Goal: Find specific page/section: Locate a particular part of the current website

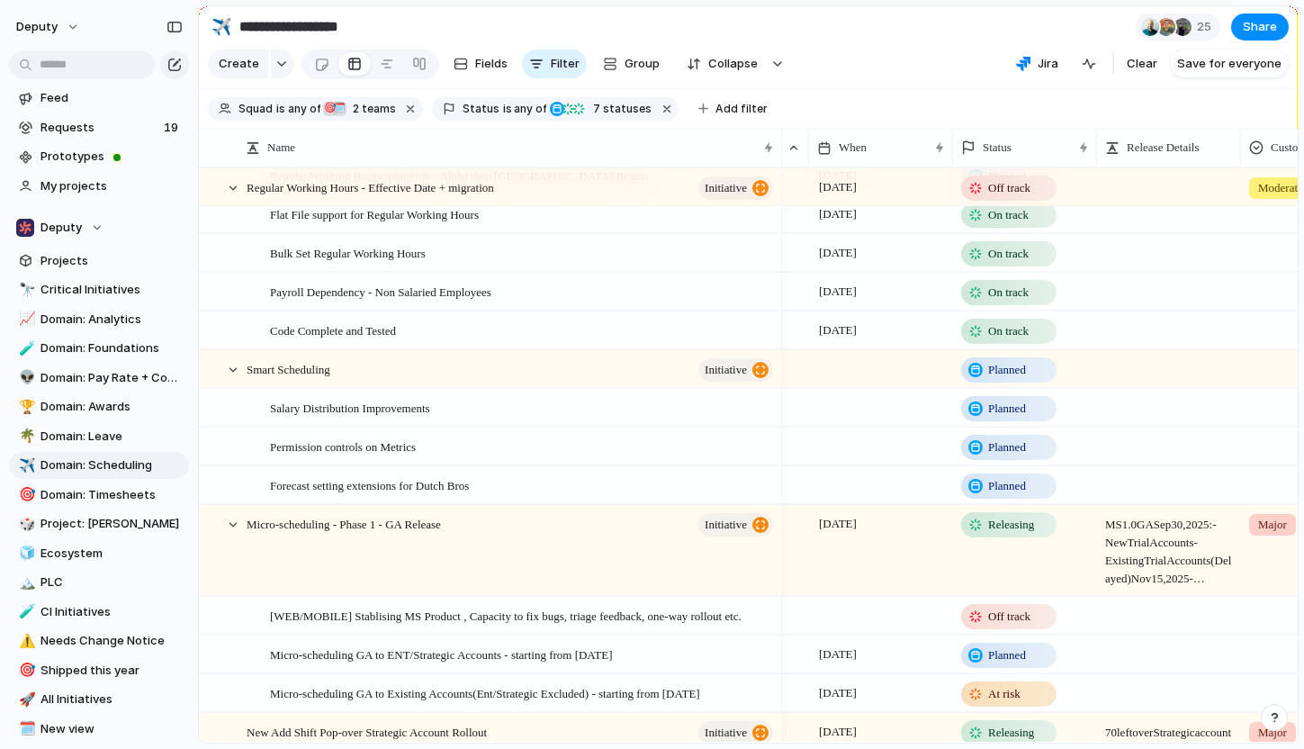
scroll to position [207, 0]
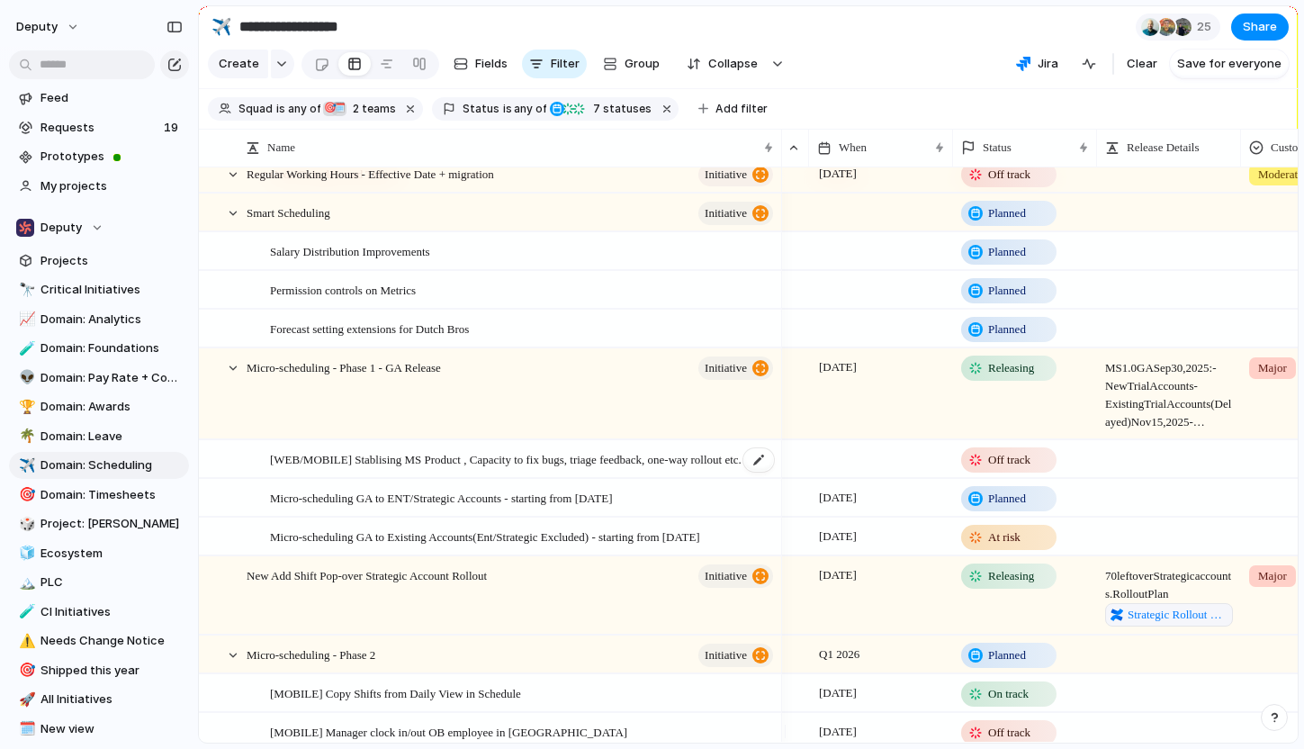
click at [624, 469] on span "[WEB/MOBILE] Stablising MS Product , Capacity to fix bugs, triage feedback, one…" at bounding box center [506, 458] width 472 height 21
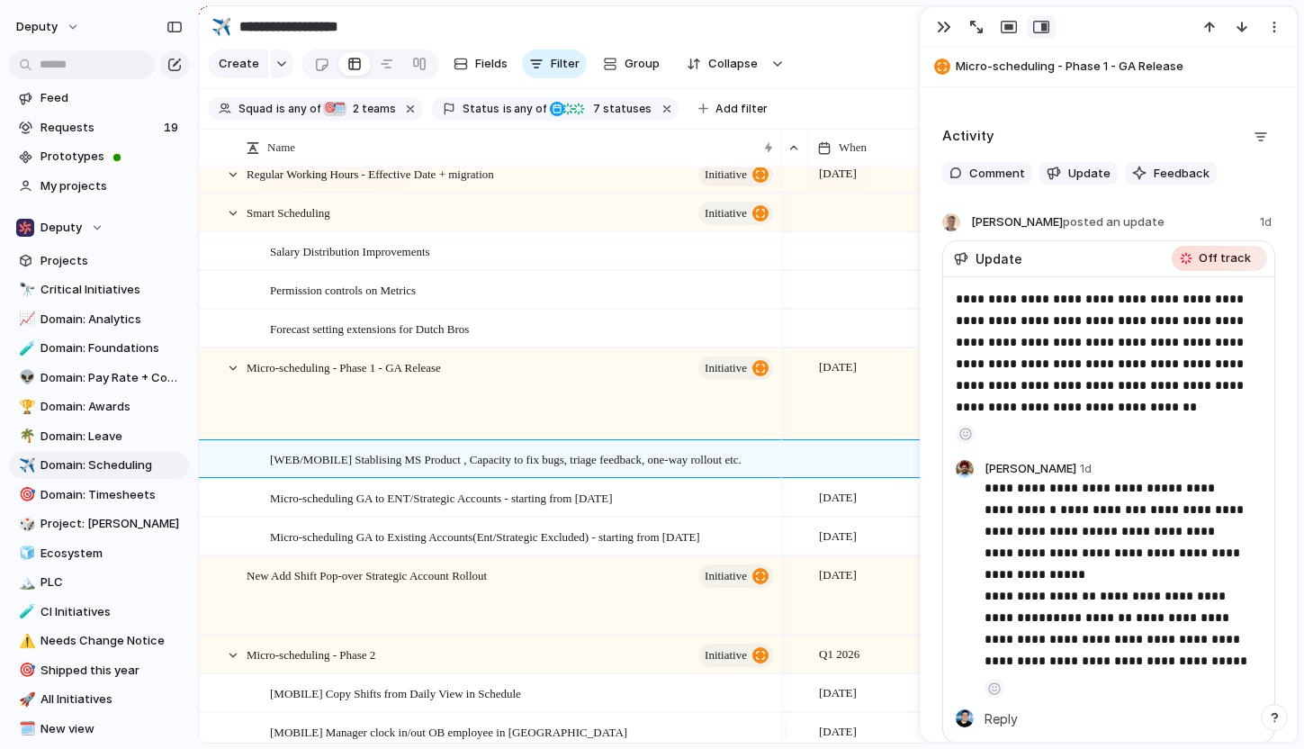
scroll to position [1075, 0]
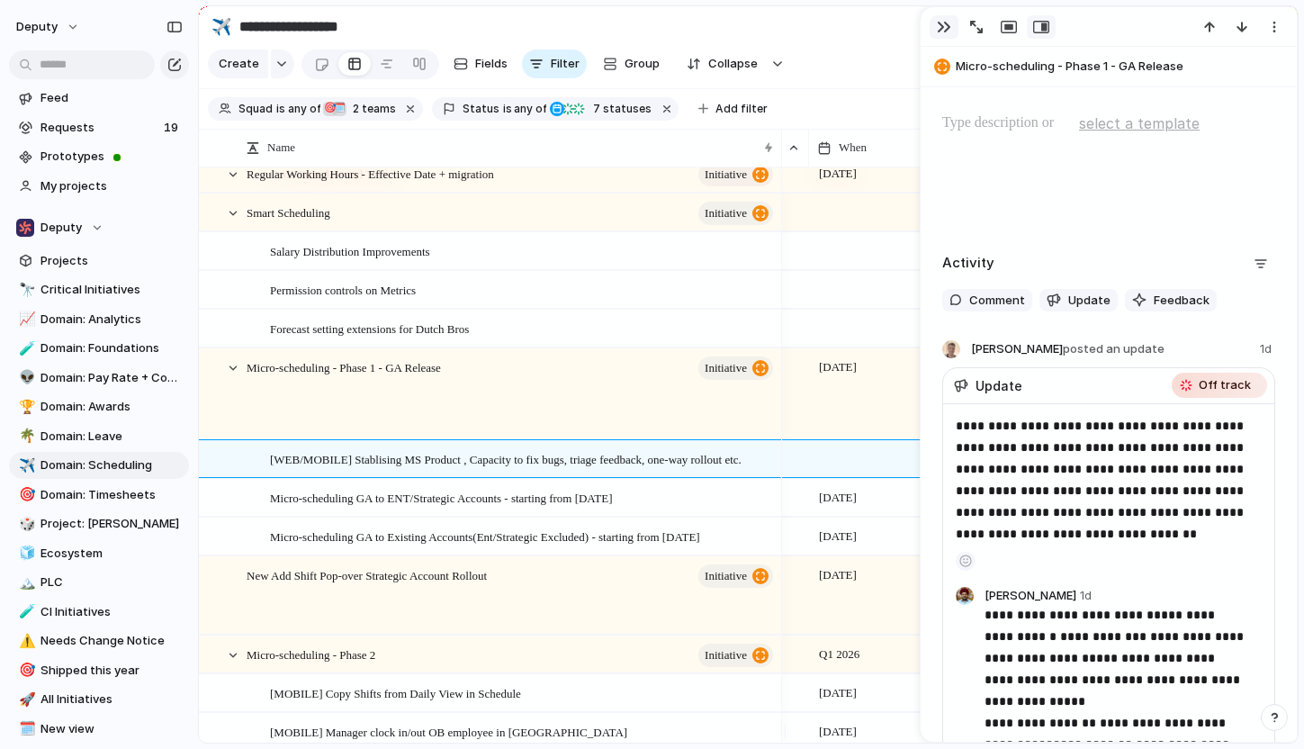
click at [940, 26] on div "button" at bounding box center [944, 27] width 14 height 14
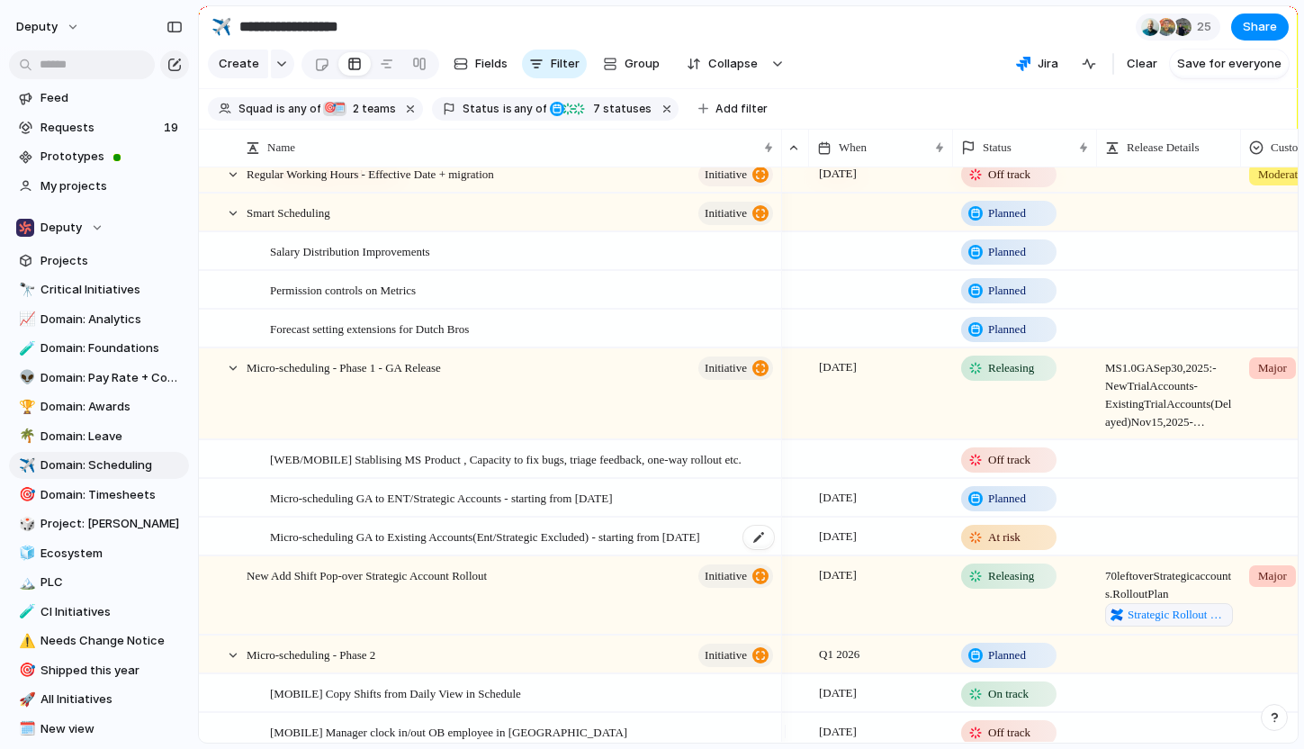
click at [558, 546] on span "Micro-scheduling GA to Existing Accounts(Ent/Strategic Excluded) - starting fro…" at bounding box center [485, 536] width 430 height 21
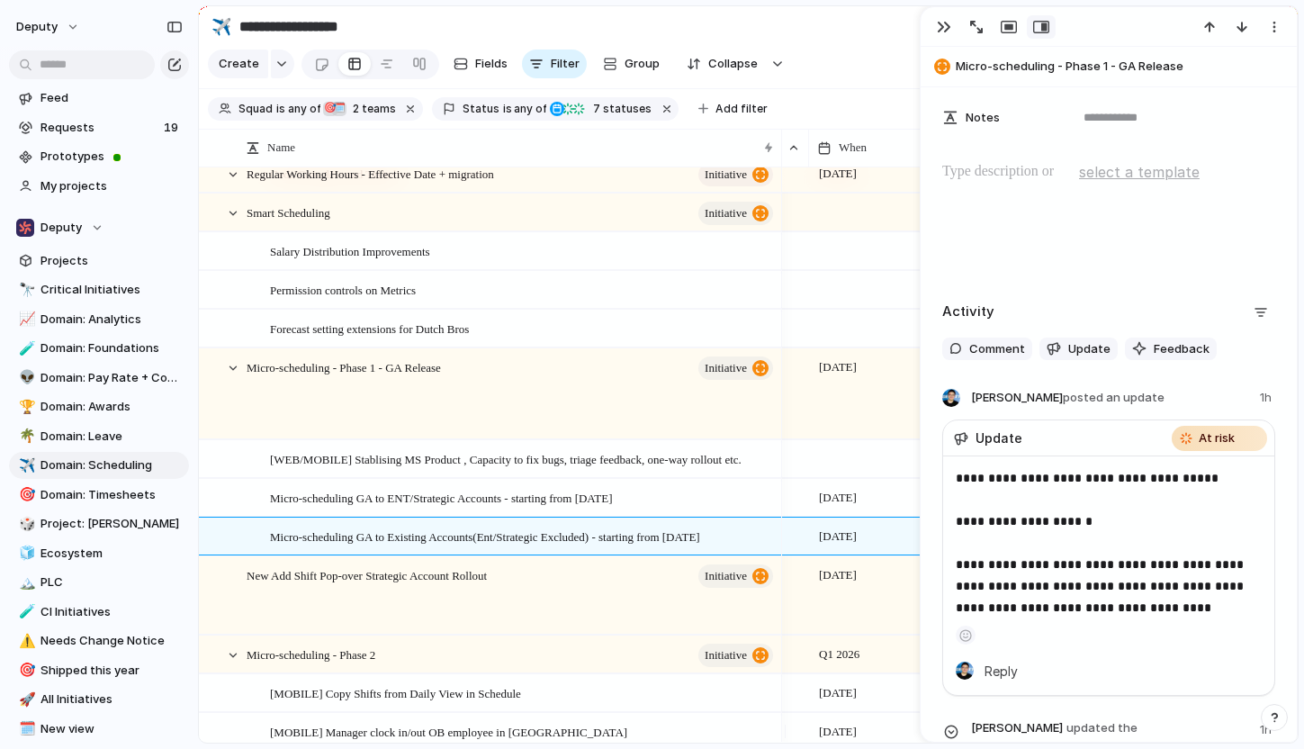
scroll to position [902, 0]
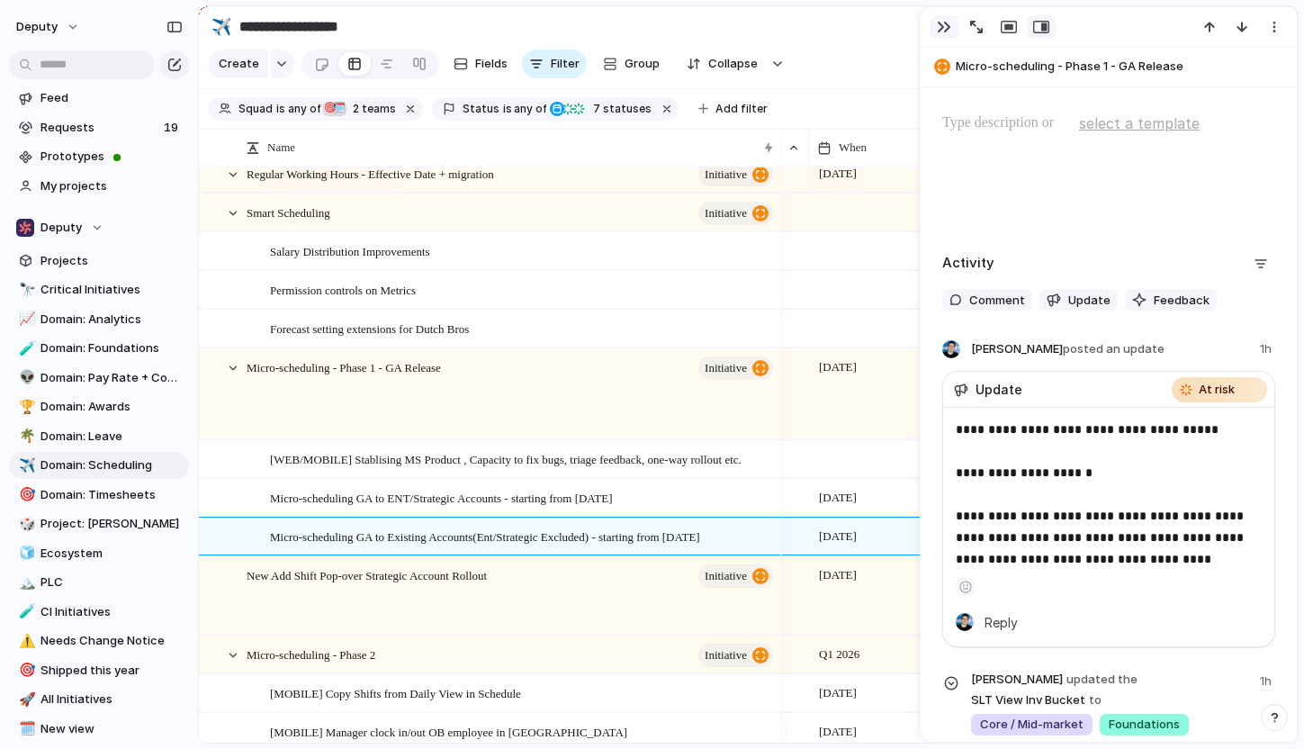
click at [942, 23] on div "button" at bounding box center [944, 27] width 14 height 14
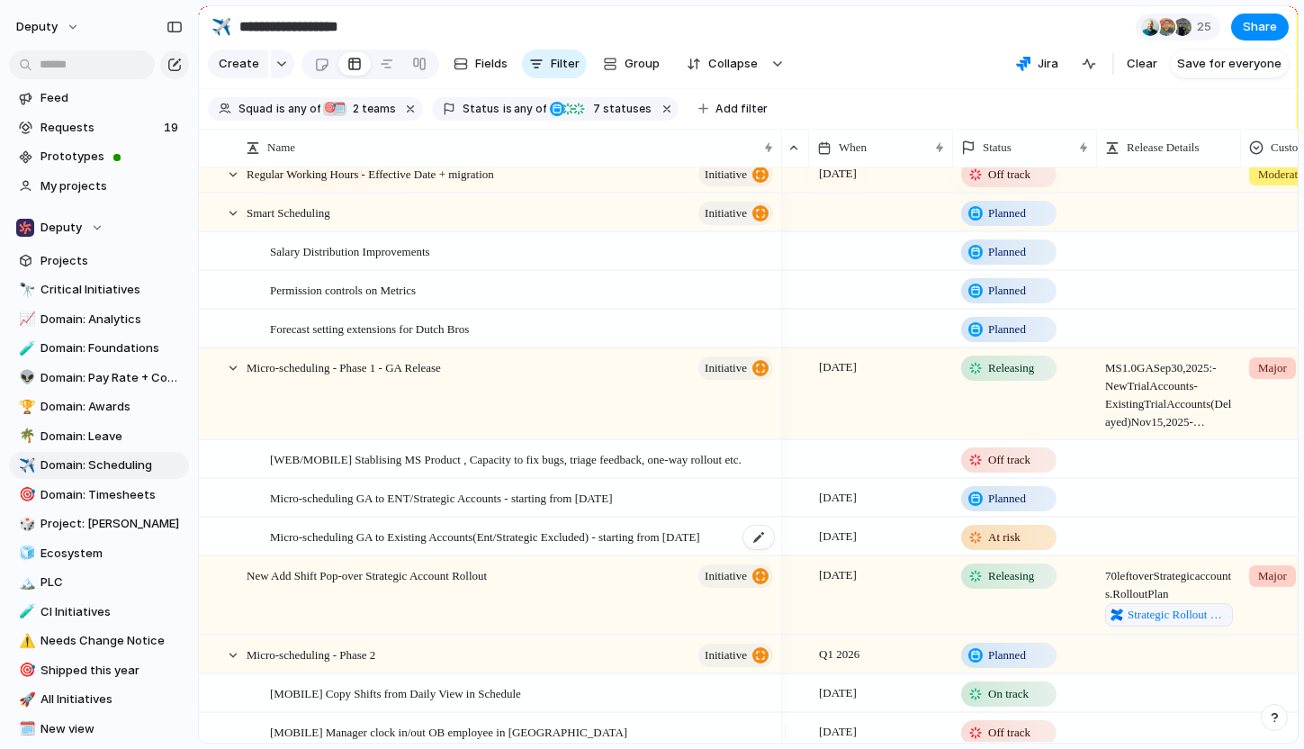
scroll to position [305, 0]
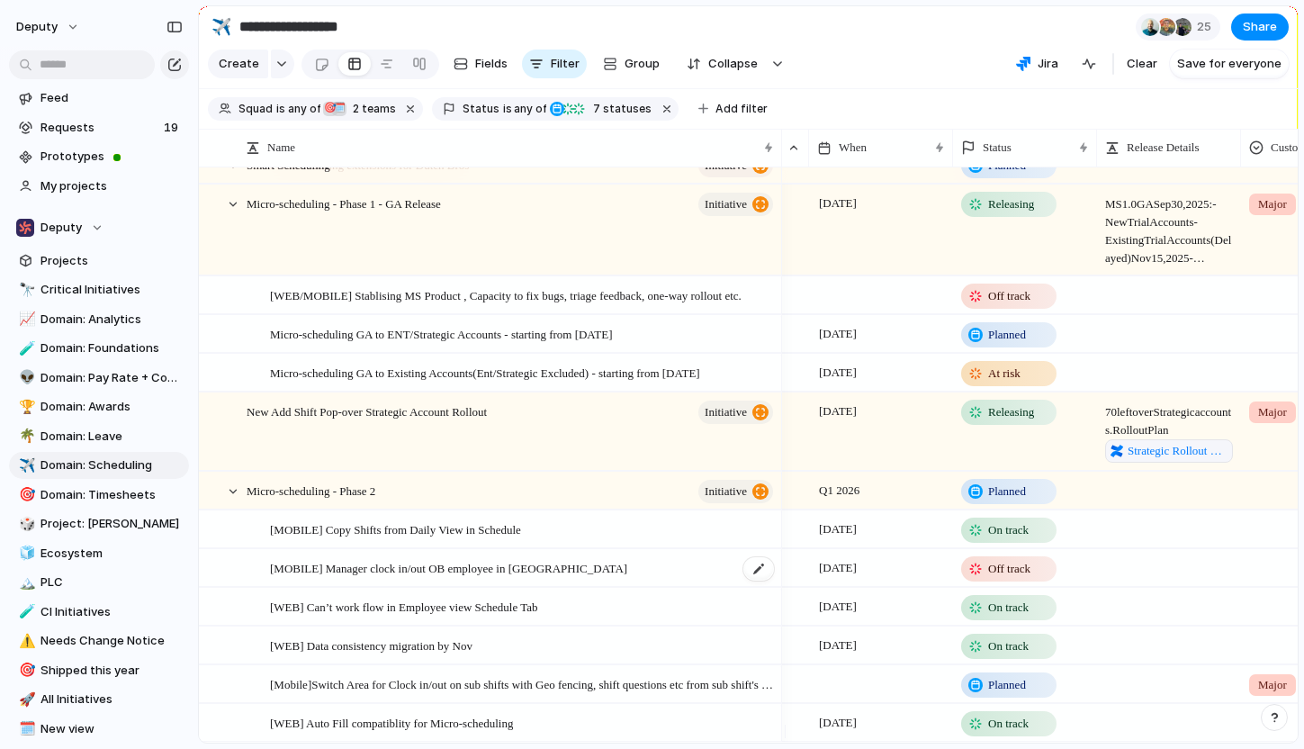
click at [491, 578] on span "[MOBILE] Manager clock in/out OB employee in [GEOGRAPHIC_DATA]" at bounding box center [448, 567] width 357 height 21
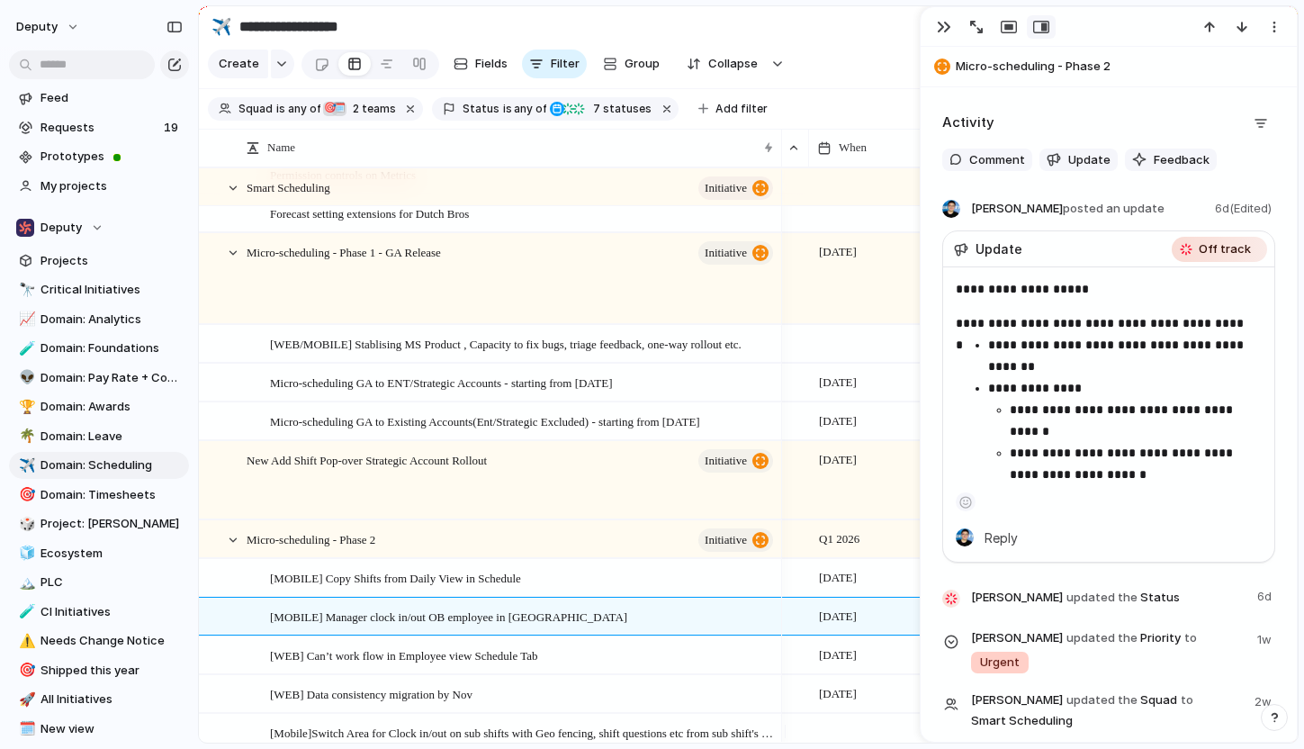
scroll to position [248, 0]
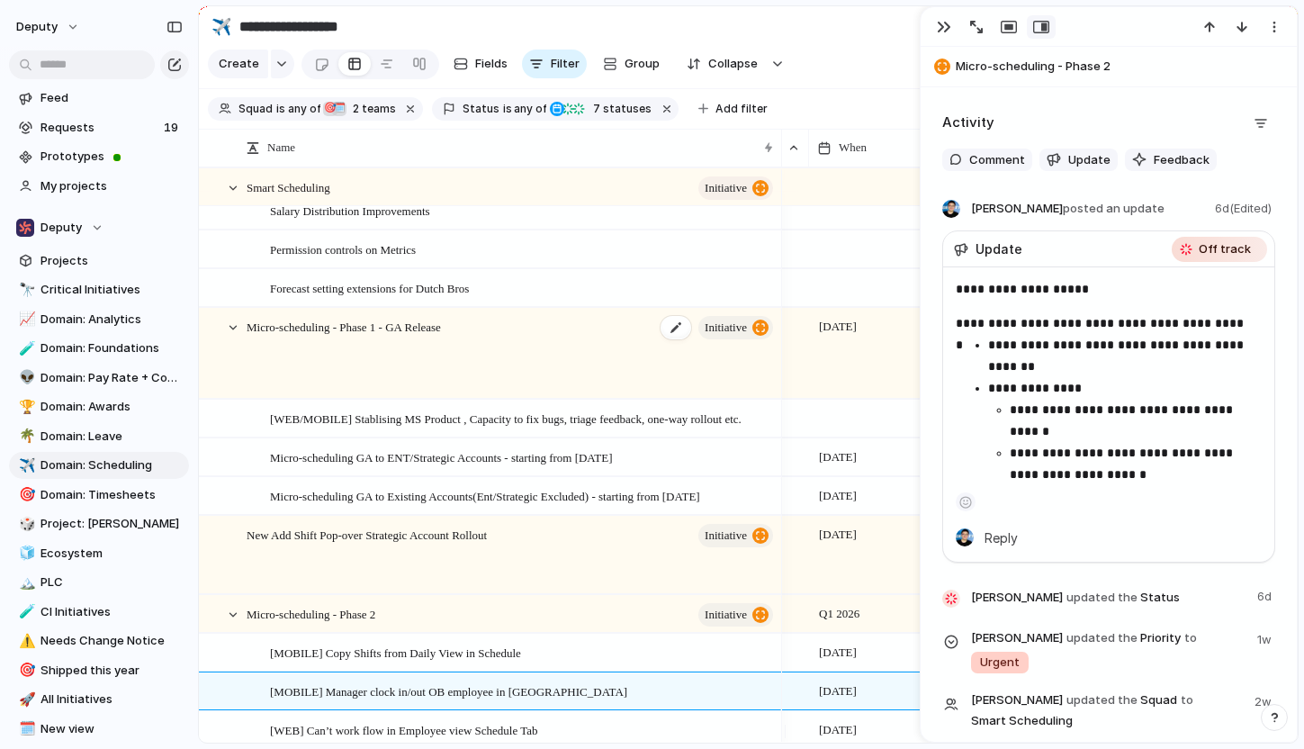
click at [504, 354] on div "Micro-scheduling - Phase 1 - GA Release initiative" at bounding box center [511, 354] width 529 height 90
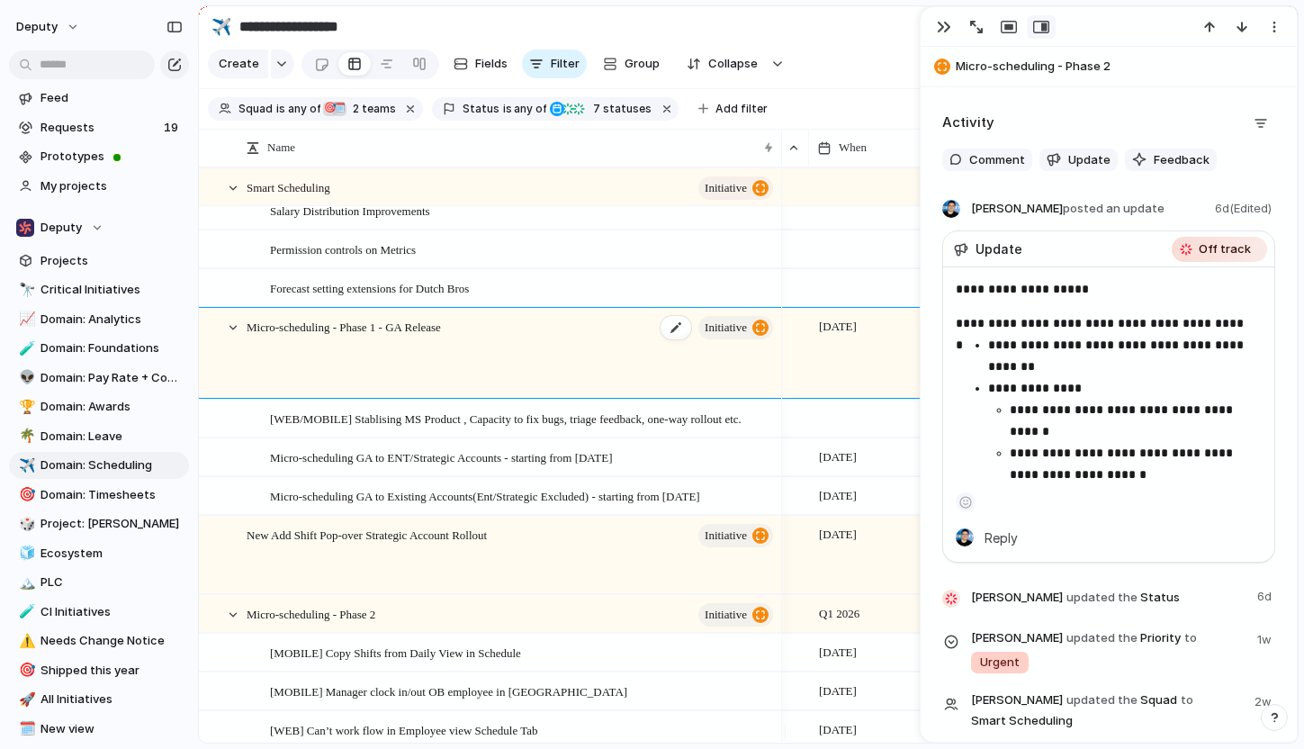
type textarea "**********"
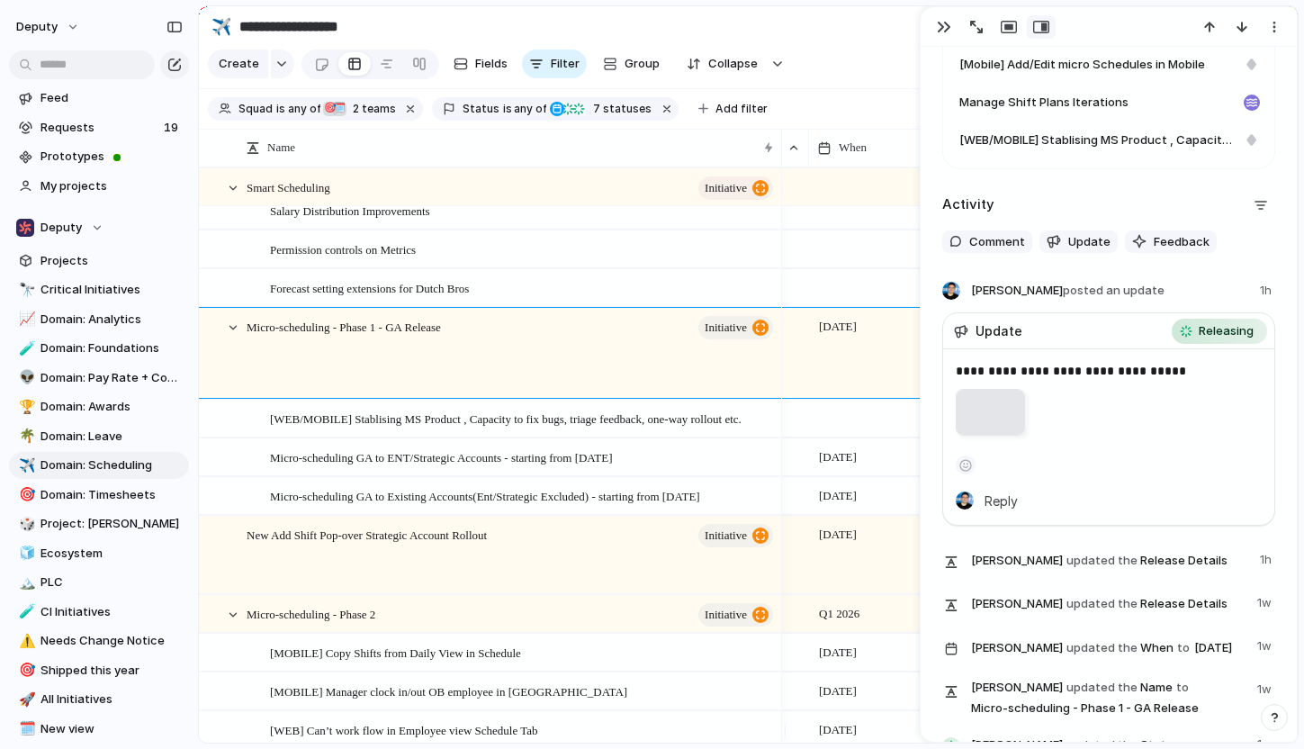
scroll to position [1875, 0]
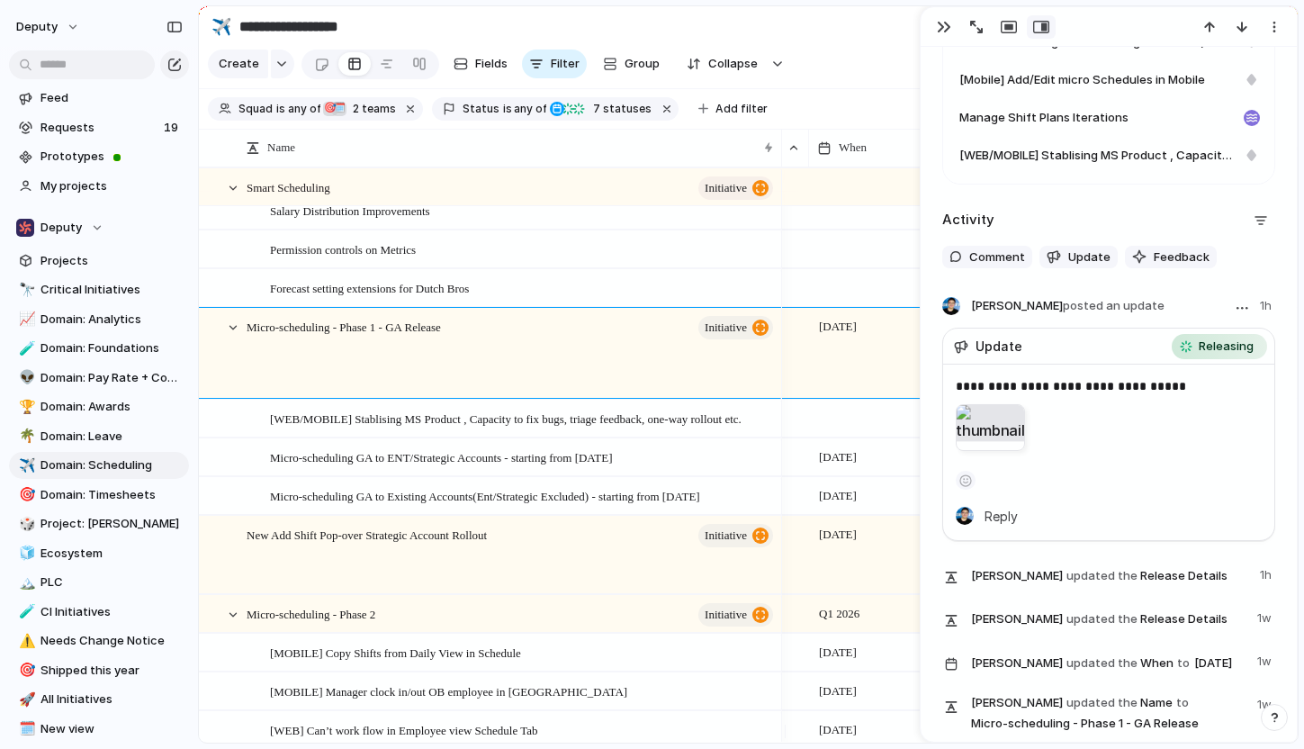
click at [978, 428] on div at bounding box center [990, 427] width 69 height 47
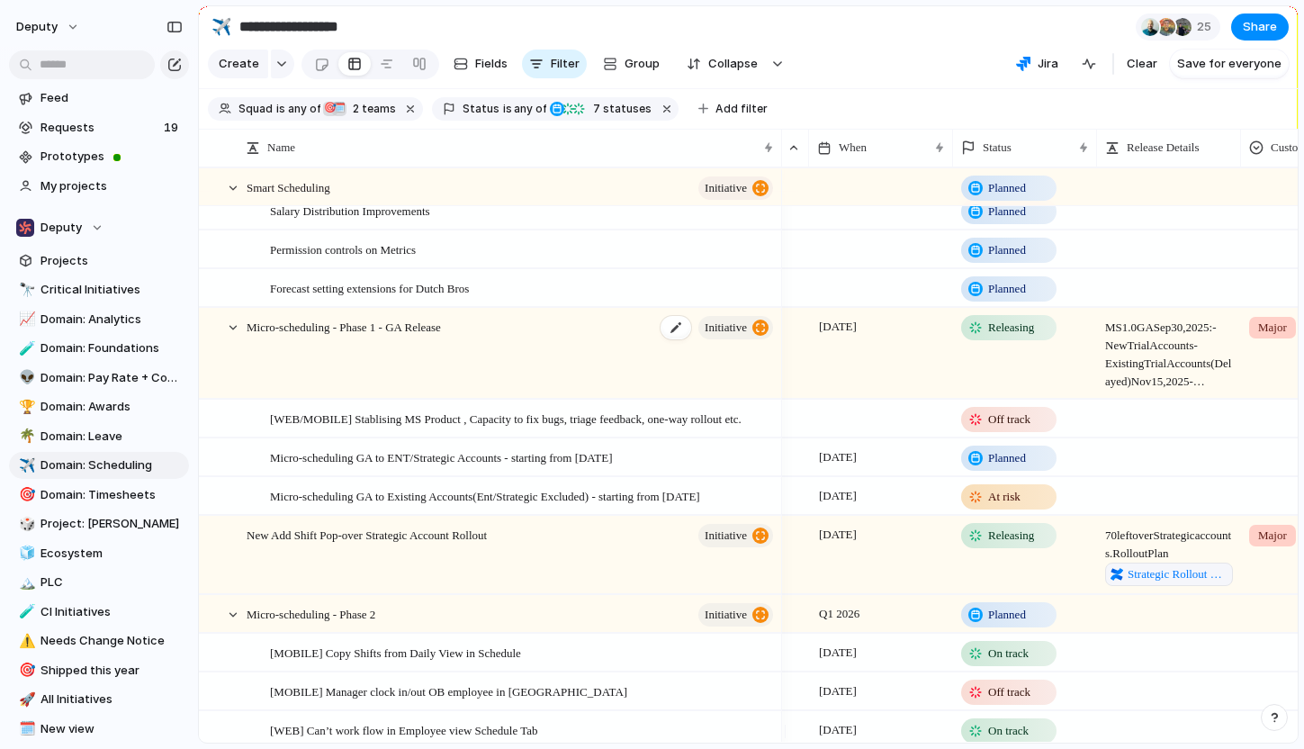
click at [574, 359] on div "Micro-scheduling - Phase 1 - GA Release initiative" at bounding box center [511, 354] width 529 height 90
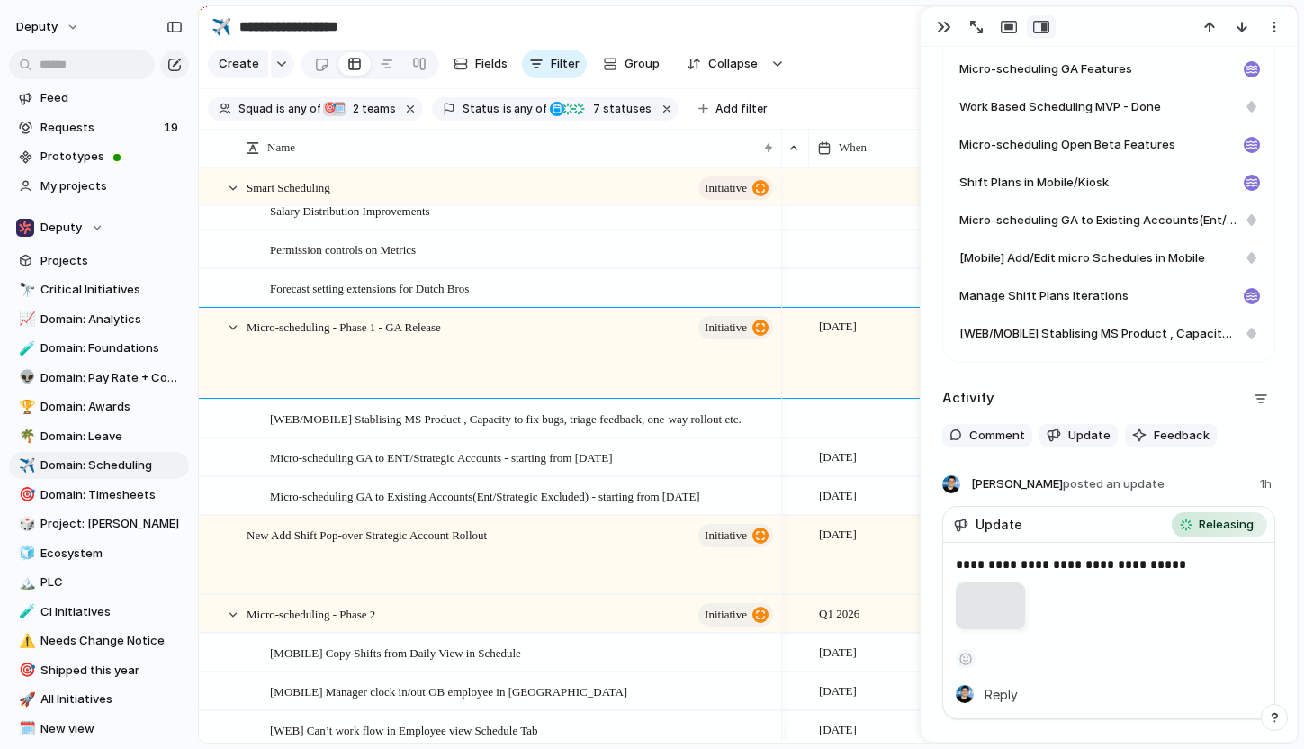
scroll to position [2007, 0]
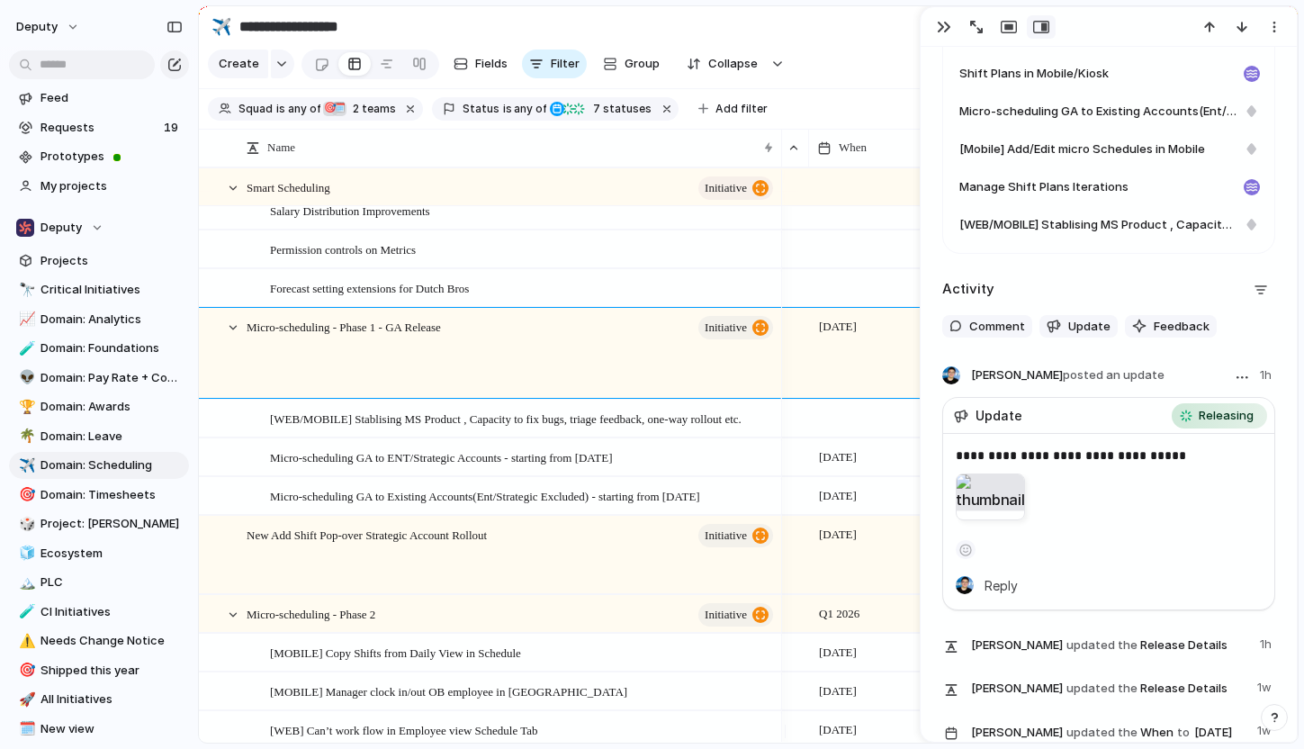
click at [1001, 503] on div at bounding box center [990, 496] width 69 height 47
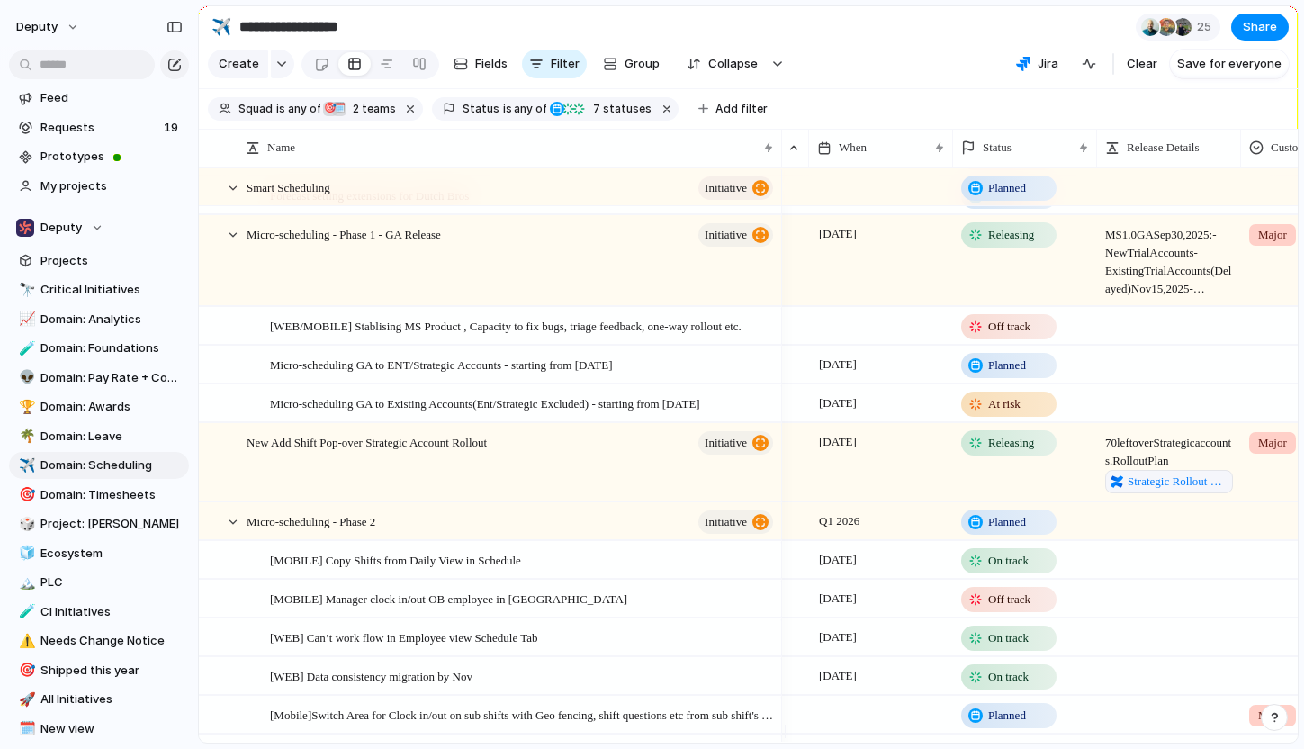
scroll to position [340, 0]
